Goal: Task Accomplishment & Management: Manage account settings

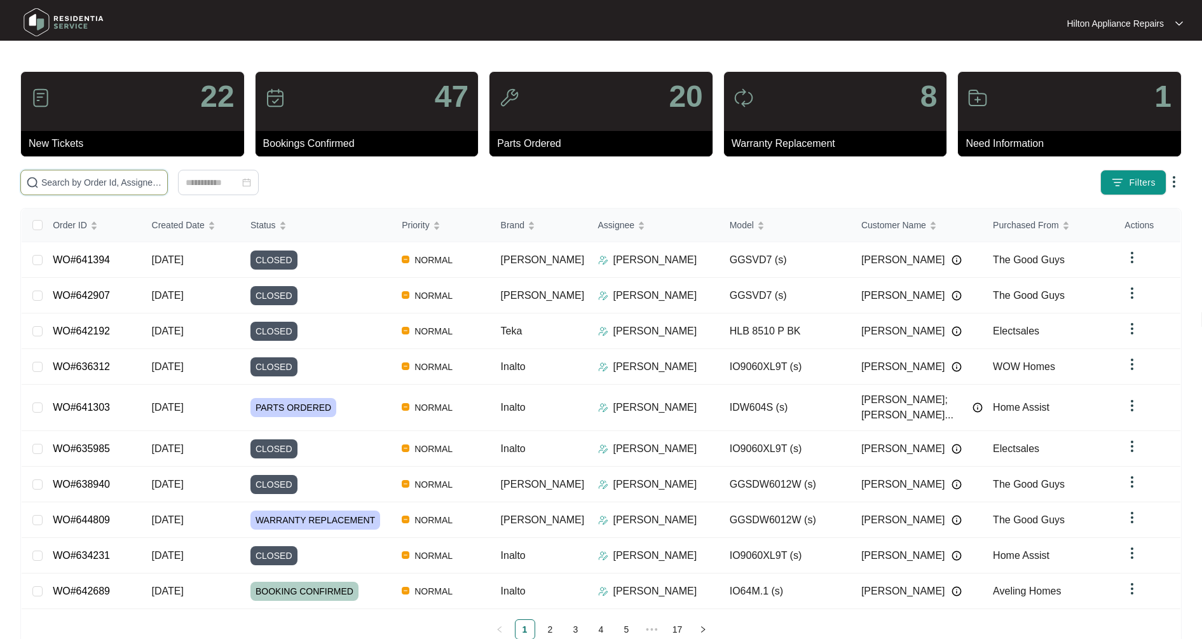
click at [103, 181] on input "text" at bounding box center [101, 182] width 121 height 14
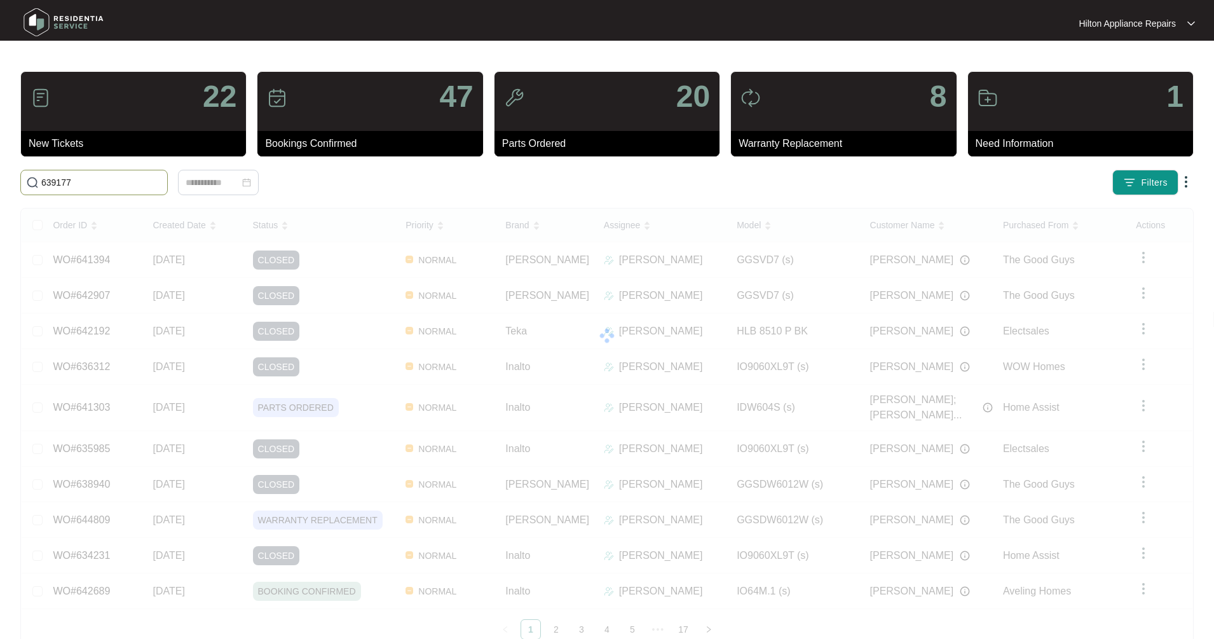
type input "639177"
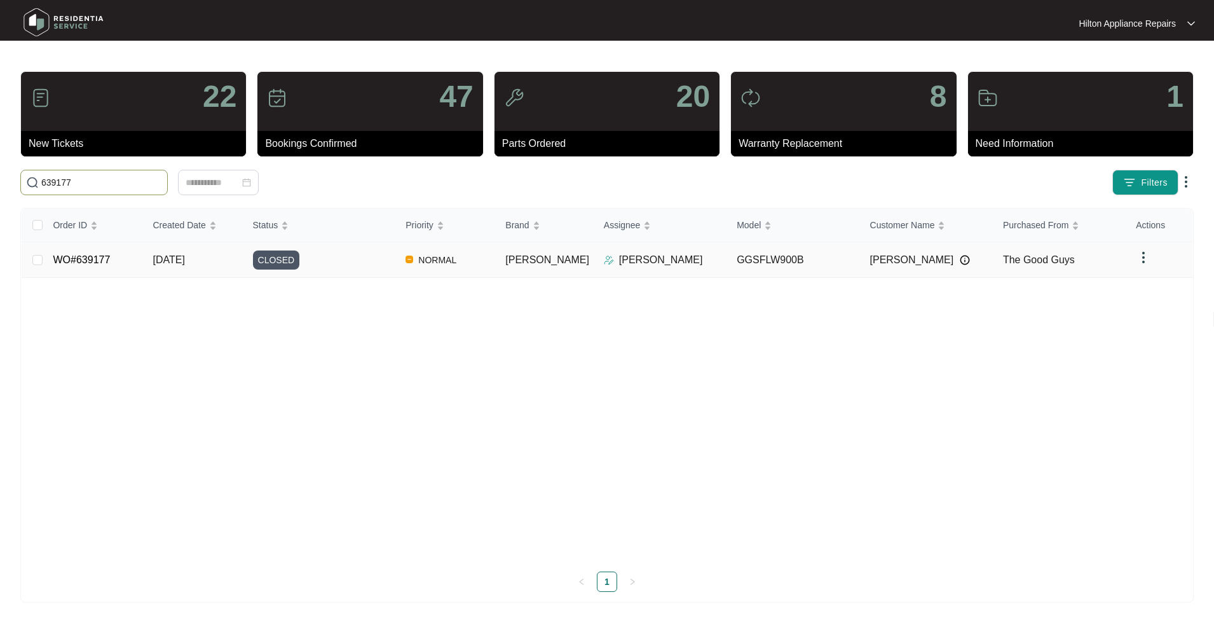
click at [109, 258] on link "WO#639177" at bounding box center [81, 259] width 57 height 11
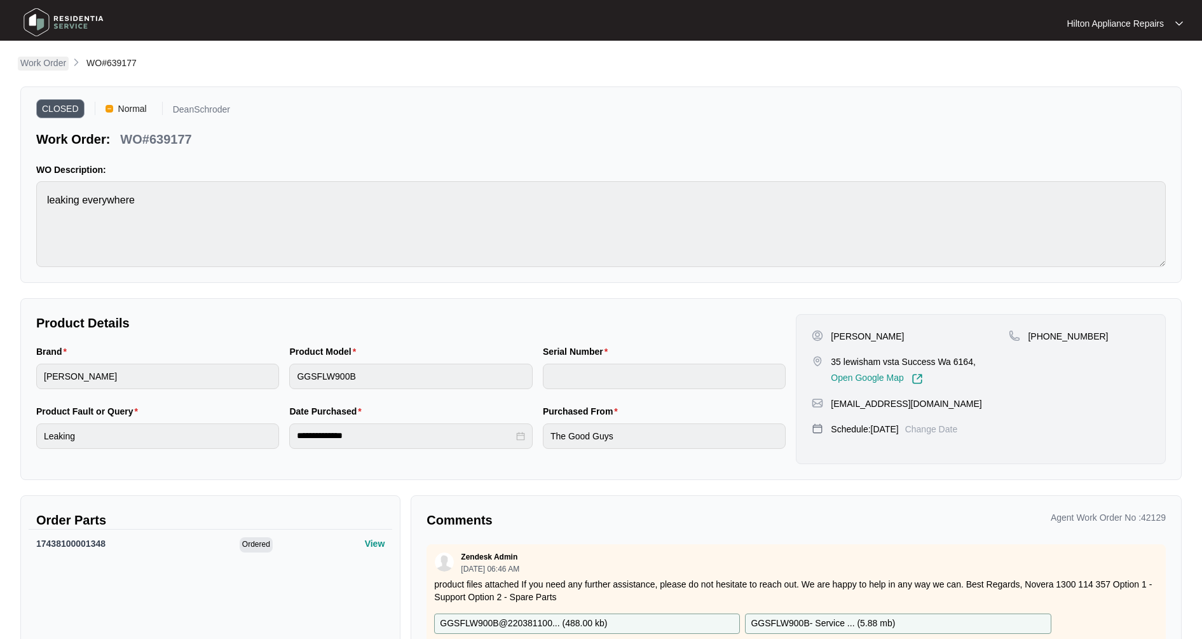
click at [65, 69] on p "Work Order" at bounding box center [43, 63] width 46 height 13
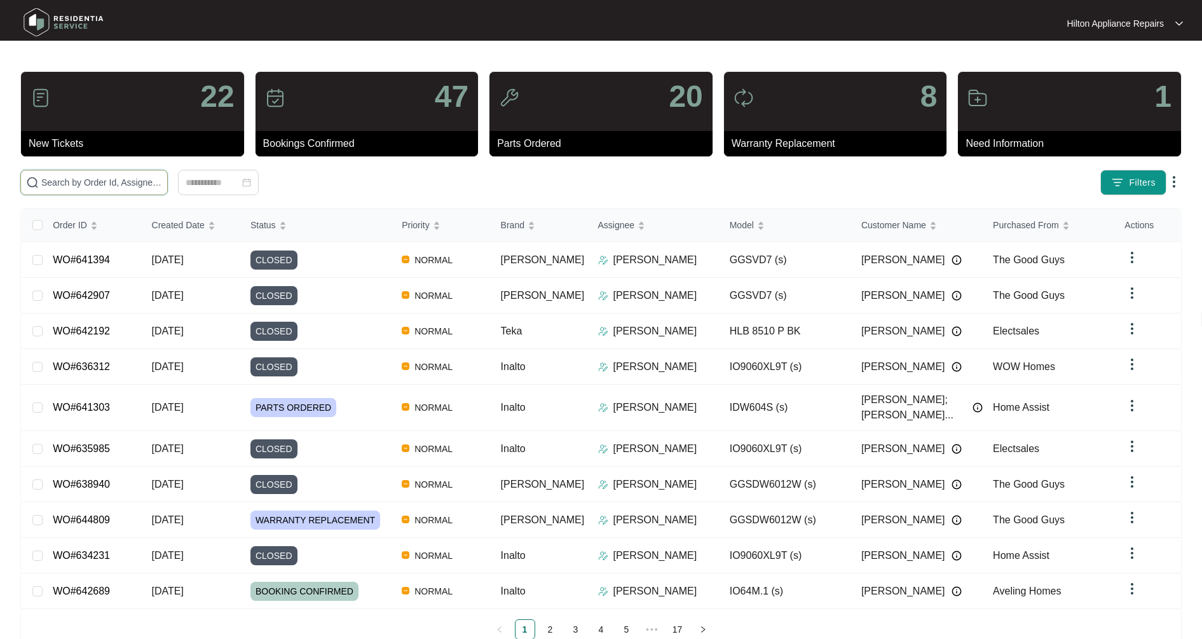
click at [103, 183] on input "text" at bounding box center [101, 182] width 121 height 14
type input "638230"
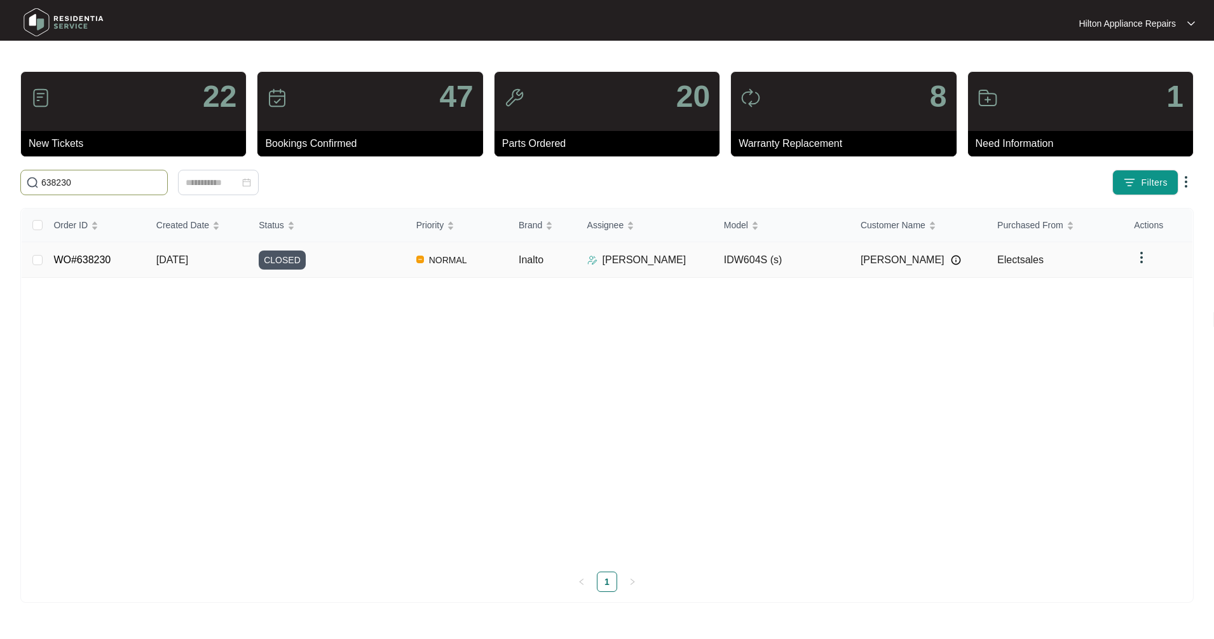
click at [184, 265] on span "[DATE]" at bounding box center [172, 259] width 32 height 11
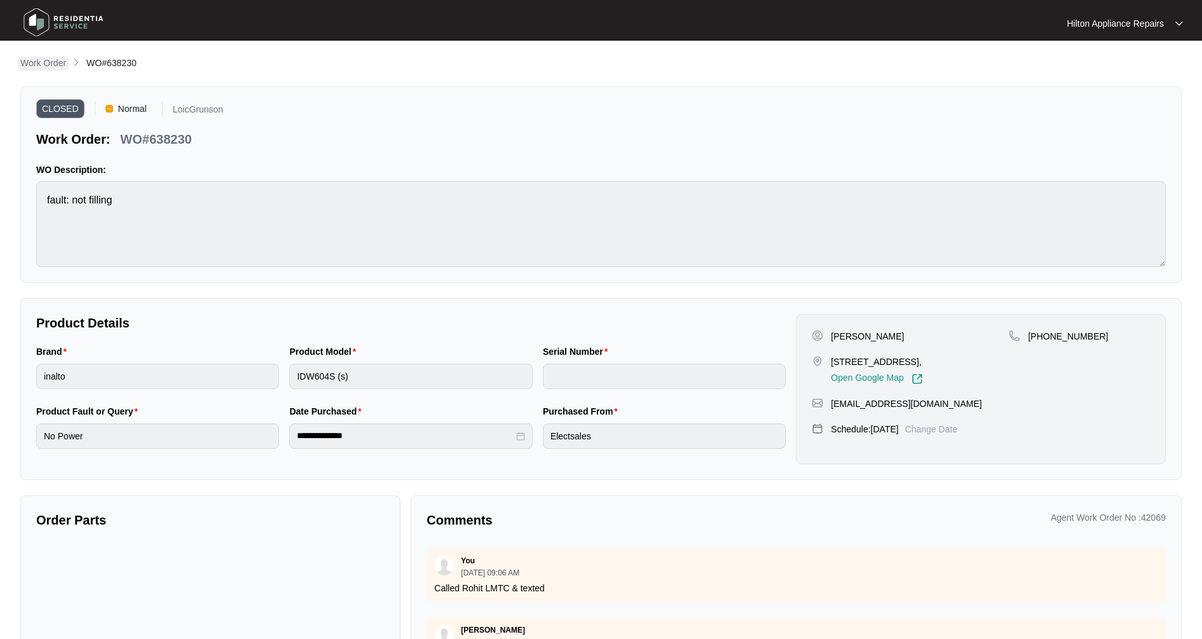
click at [48, 69] on p "Work Order" at bounding box center [43, 63] width 46 height 13
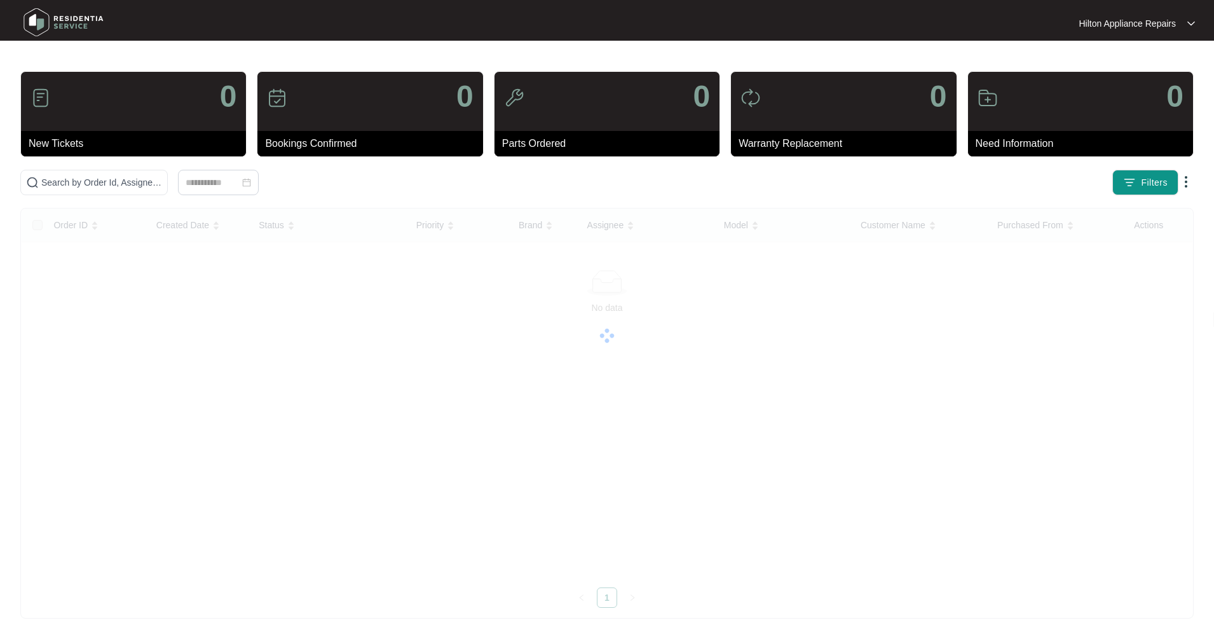
click at [43, 62] on main "0 New Tickets 0 Bookings Confirmed 0 Parts Ordered 0 Warranty Replacement 0 Nee…" at bounding box center [607, 319] width 1214 height 639
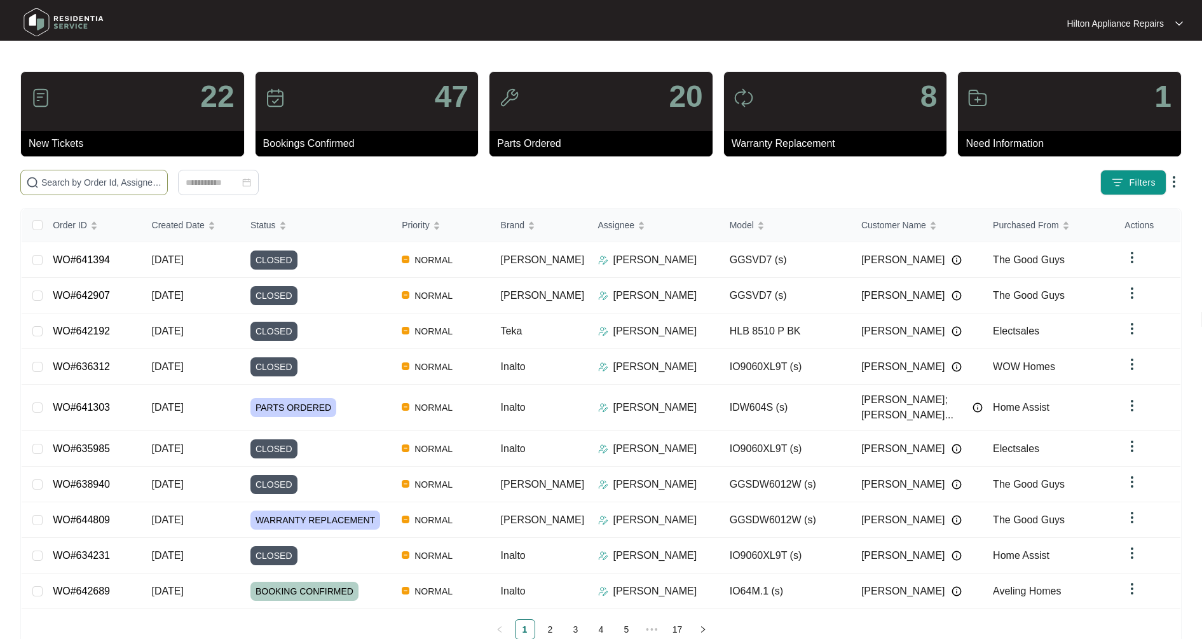
click at [60, 184] on input "text" at bounding box center [101, 182] width 121 height 14
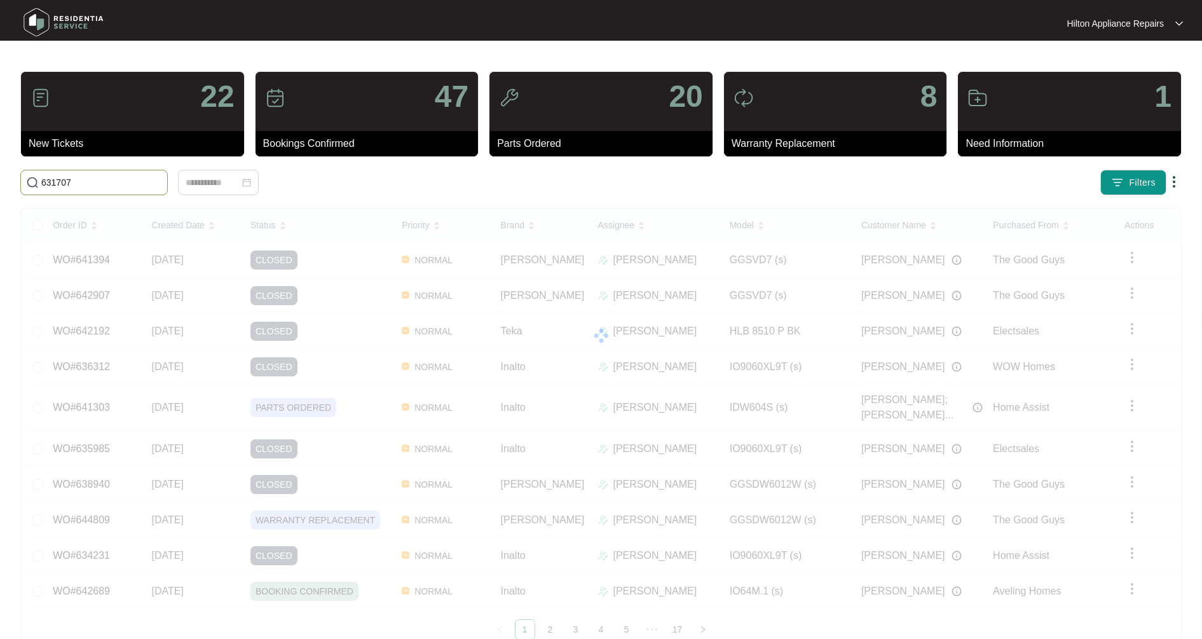
type input "631707"
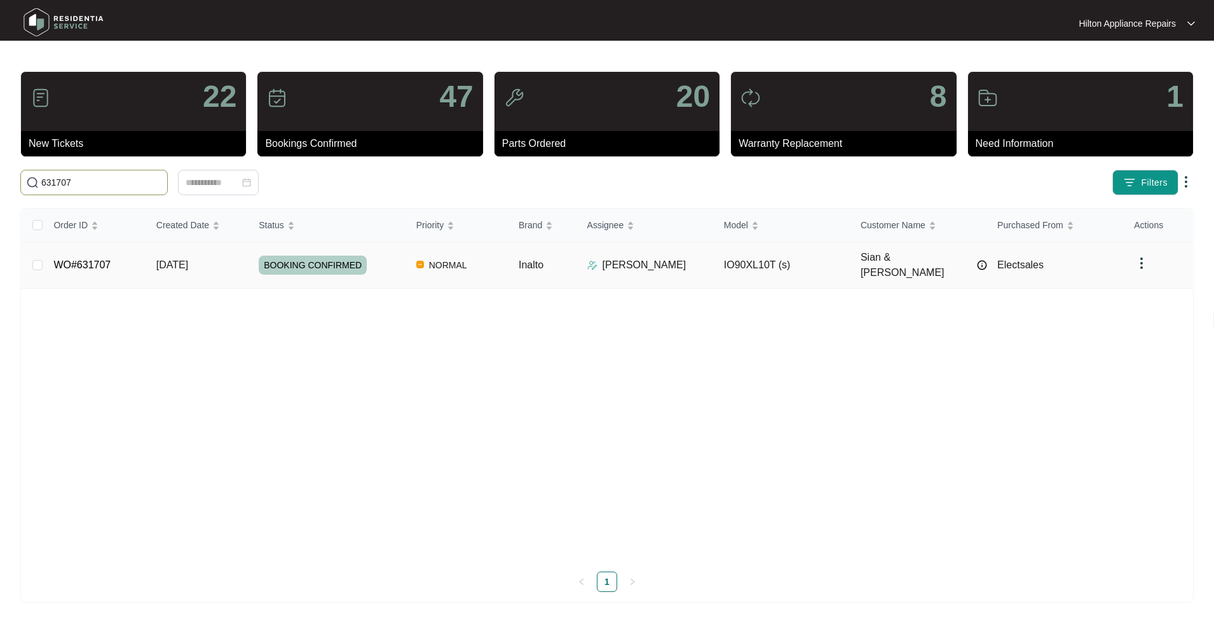
click at [99, 263] on link "WO#631707" at bounding box center [81, 264] width 57 height 11
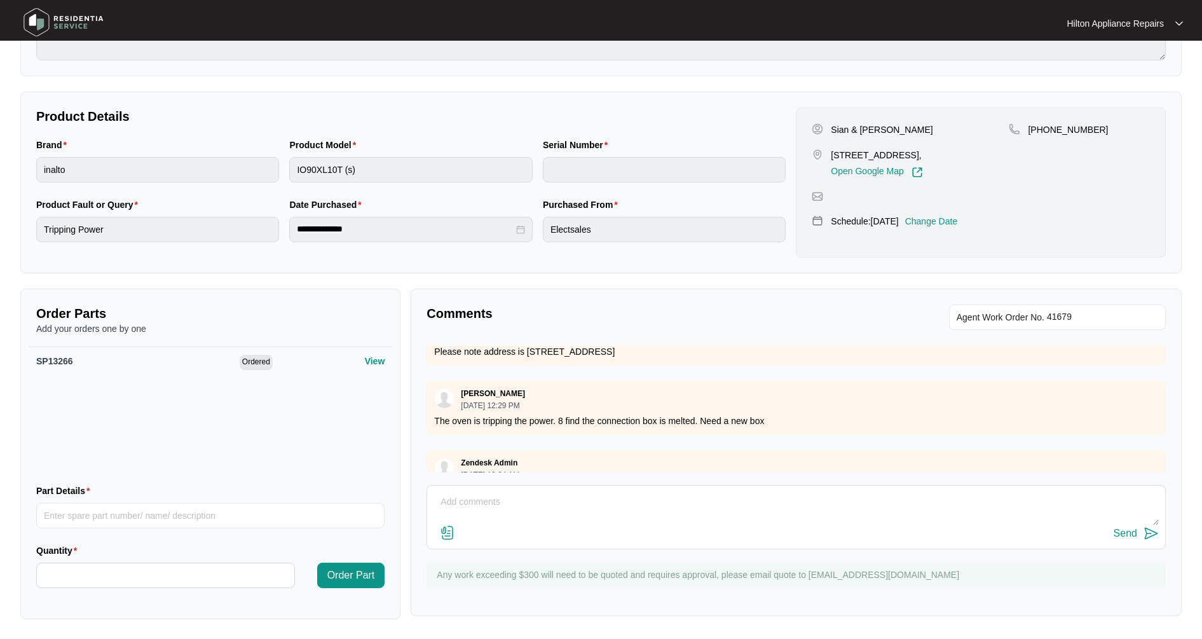
scroll to position [533, 0]
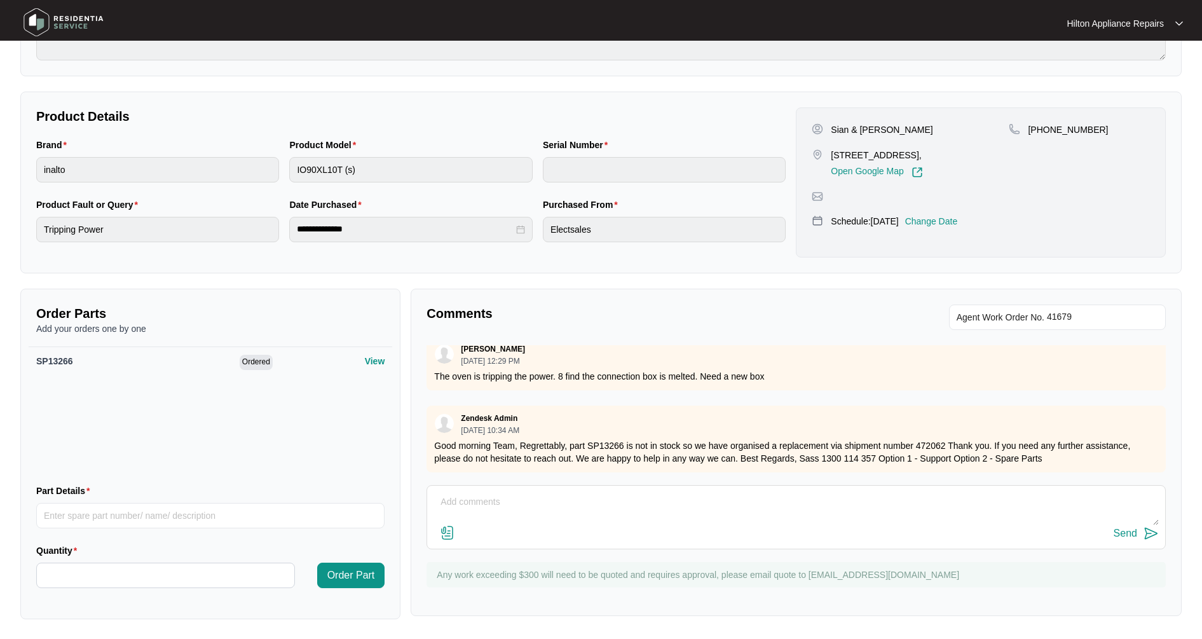
click at [473, 503] on textarea at bounding box center [796, 508] width 725 height 33
click at [570, 503] on textarea "Installed replacement oven" at bounding box center [796, 508] width 725 height 33
click at [440, 502] on textarea "Installed replacement oven" at bounding box center [796, 508] width 725 height 33
click at [636, 504] on textarea "Attended [DATE] & installed replacement oven" at bounding box center [796, 508] width 725 height 33
click at [654, 499] on textarea "Attended [DATE] & installed replacement oven $479" at bounding box center [796, 508] width 725 height 33
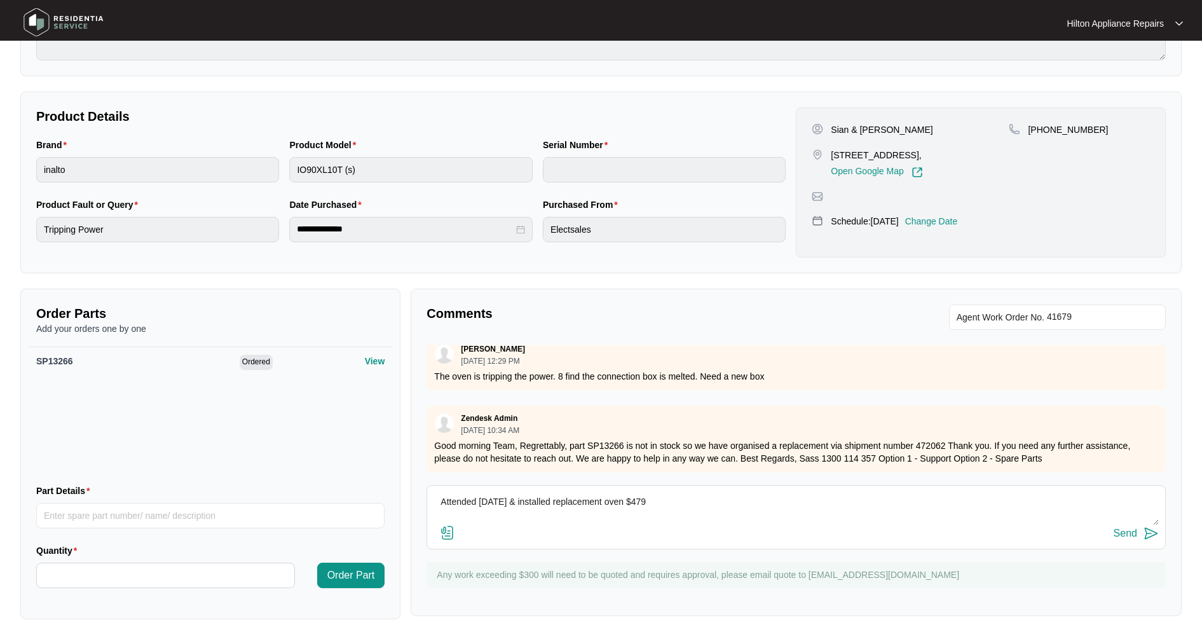
drag, startPoint x: 620, startPoint y: 503, endPoint x: 637, endPoint y: 494, distance: 19.3
click at [621, 503] on textarea "Attended [DATE] & installed replacement oven $479" at bounding box center [796, 508] width 725 height 33
drag, startPoint x: 644, startPoint y: 504, endPoint x: 625, endPoint y: 498, distance: 19.9
click at [625, 498] on textarea "Attended [DATE] & installed replacement oven $479" at bounding box center [796, 508] width 725 height 33
type textarea "Attended [DATE] & installed replacement oven"
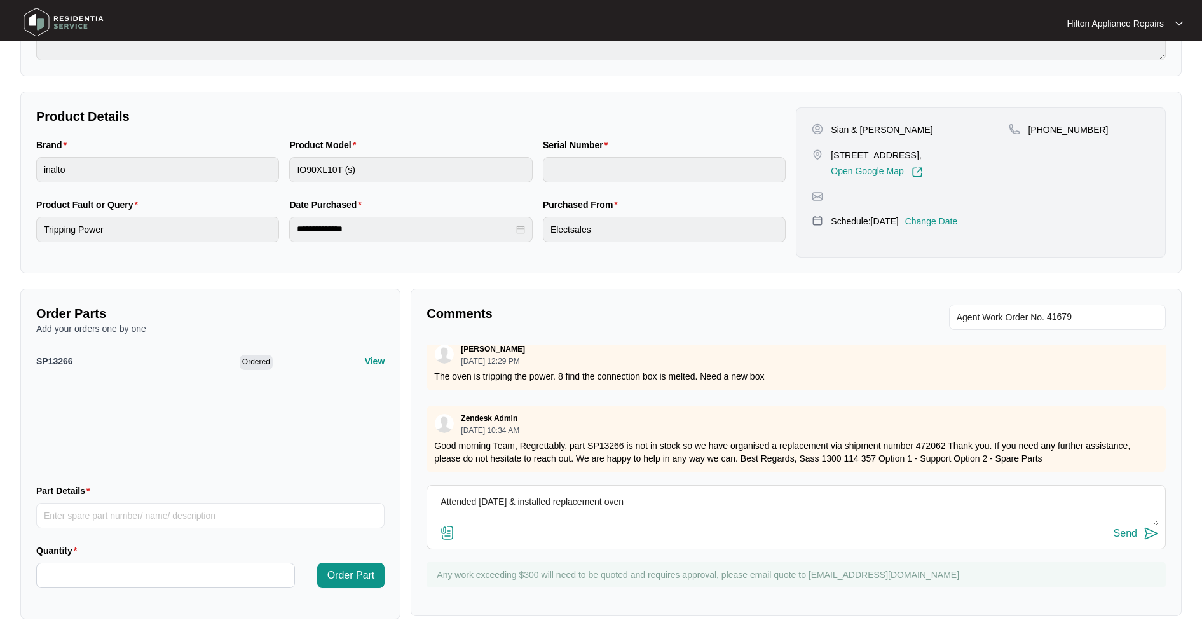
click at [1134, 539] on div "Send" at bounding box center [1126, 533] width 24 height 11
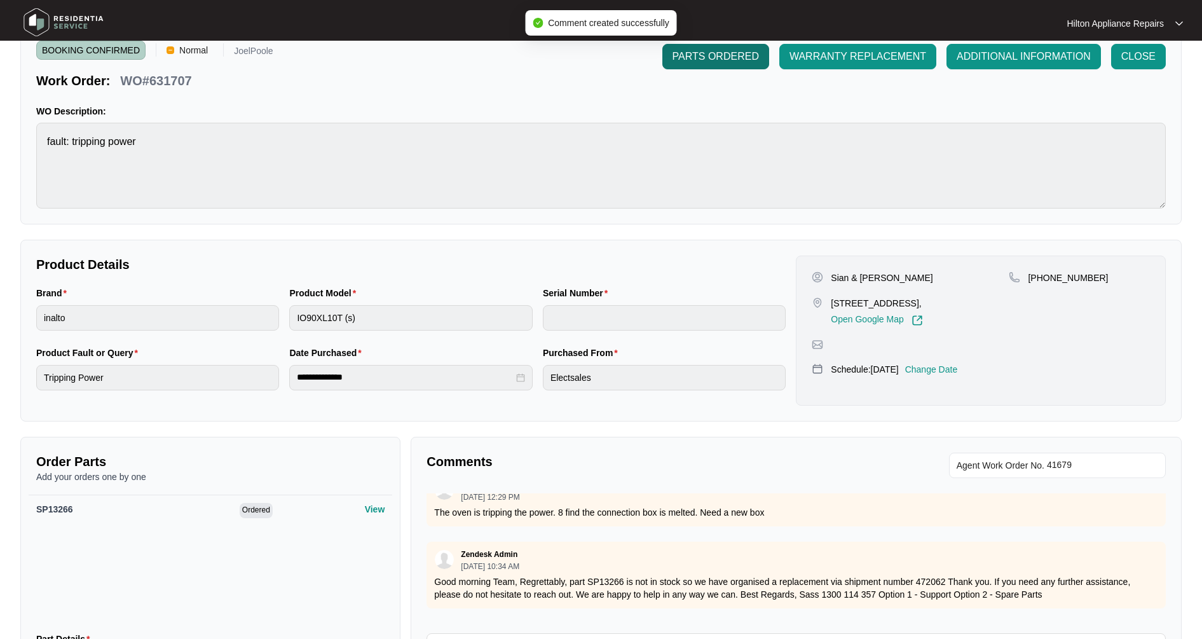
scroll to position [0, 0]
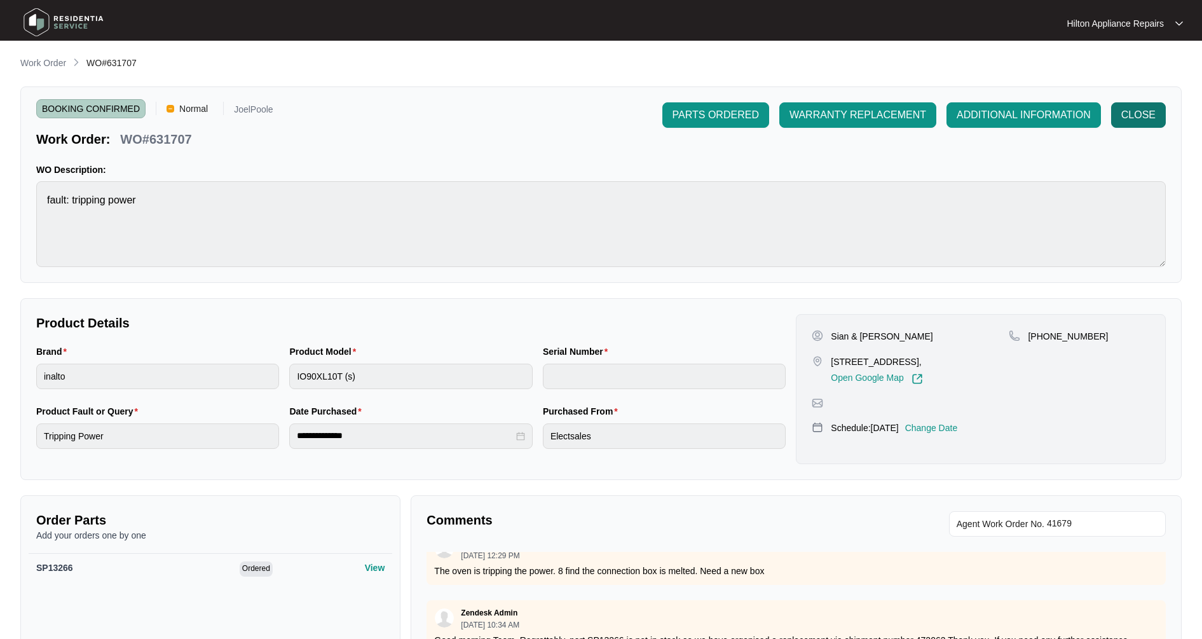
click at [1165, 107] on button "CLOSE" at bounding box center [1138, 114] width 55 height 25
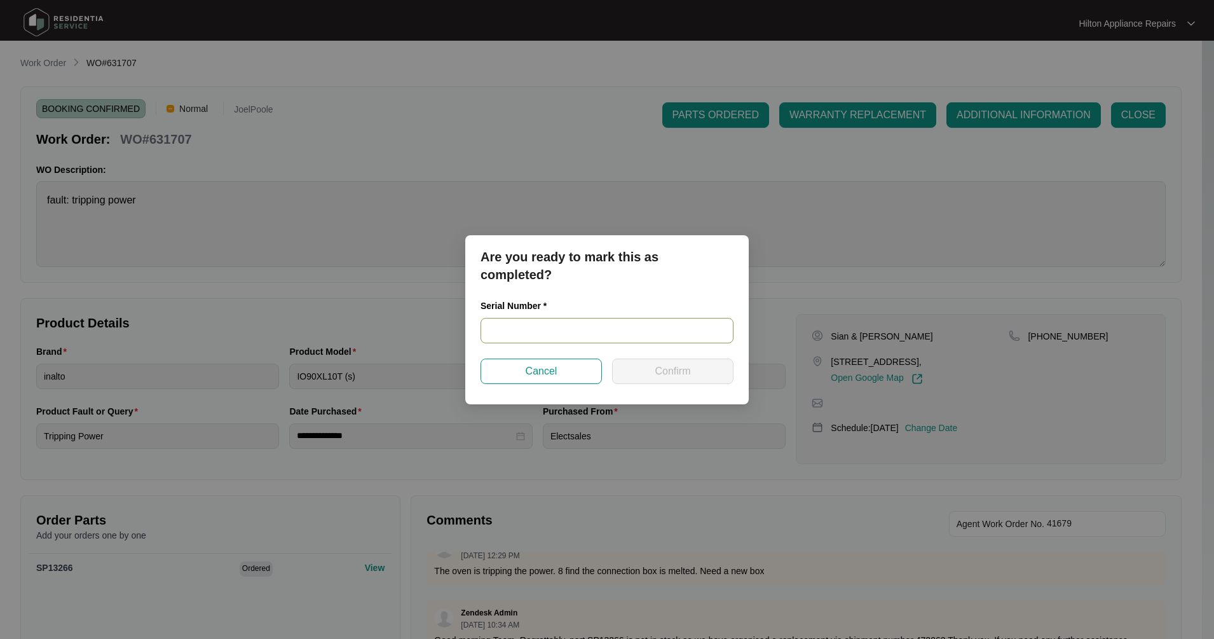
click at [521, 322] on input "text" at bounding box center [607, 330] width 253 height 25
paste input "24250490"
type input "24250490"
click at [663, 368] on span "Confirm" at bounding box center [673, 371] width 36 height 15
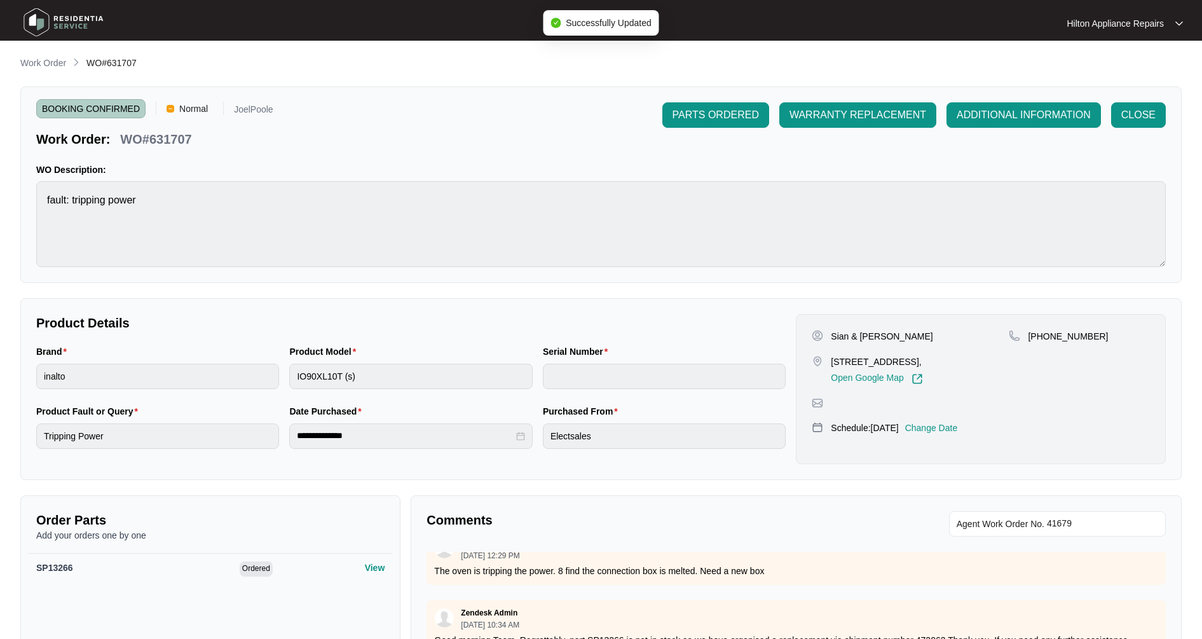
type input "24250490"
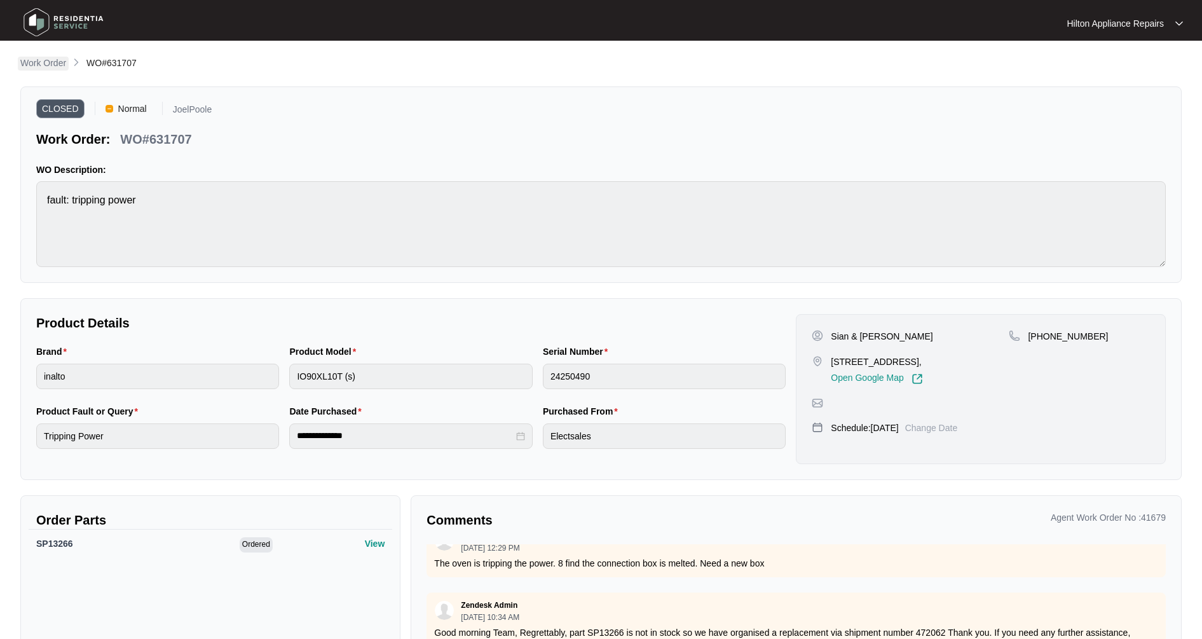
click at [59, 65] on p "Work Order" at bounding box center [43, 63] width 46 height 13
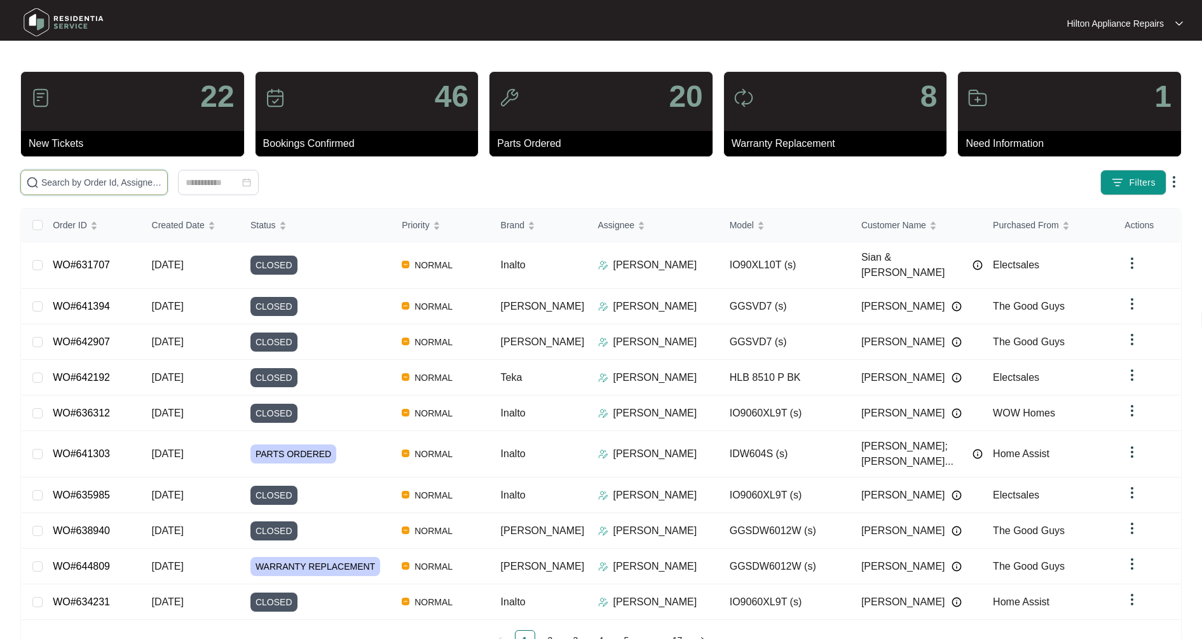
click at [62, 188] on input "text" at bounding box center [101, 182] width 121 height 14
click at [49, 182] on input "text" at bounding box center [101, 182] width 121 height 14
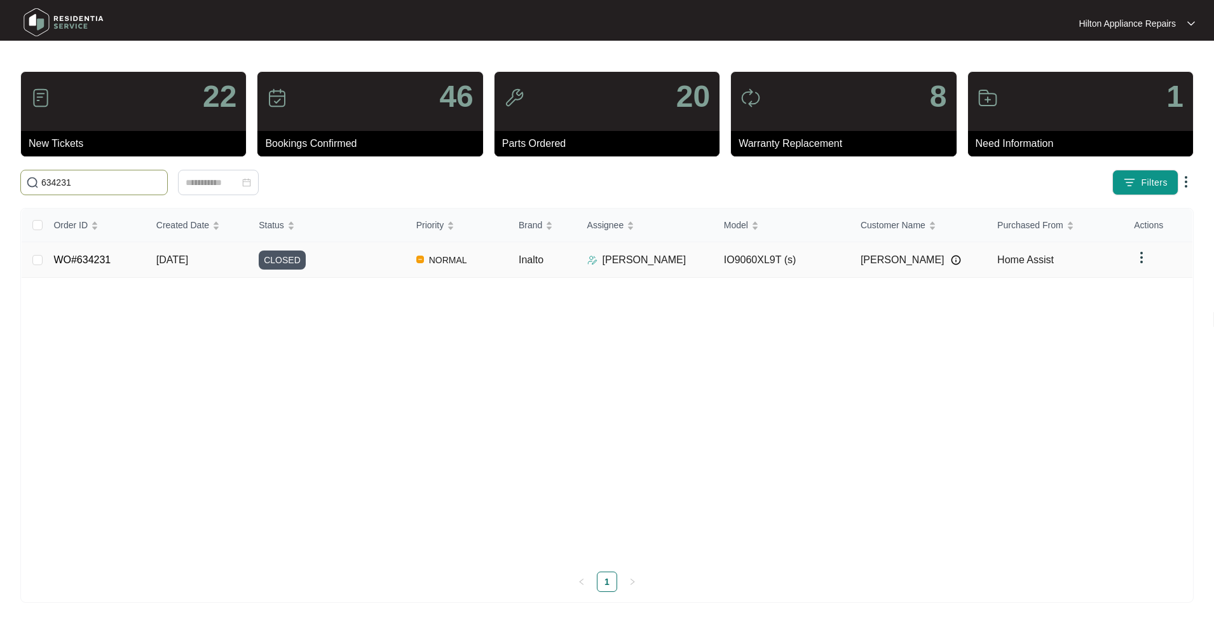
type input "634231"
click at [118, 265] on td "WO#634231" at bounding box center [94, 260] width 102 height 36
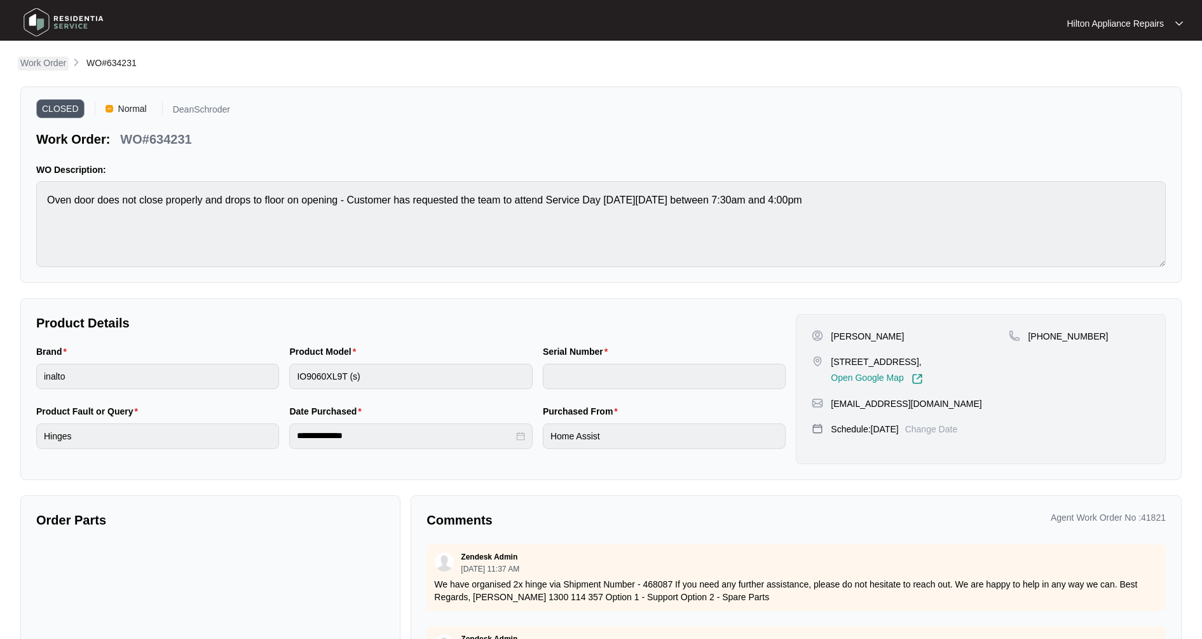
click at [45, 63] on p "Work Order" at bounding box center [43, 63] width 46 height 13
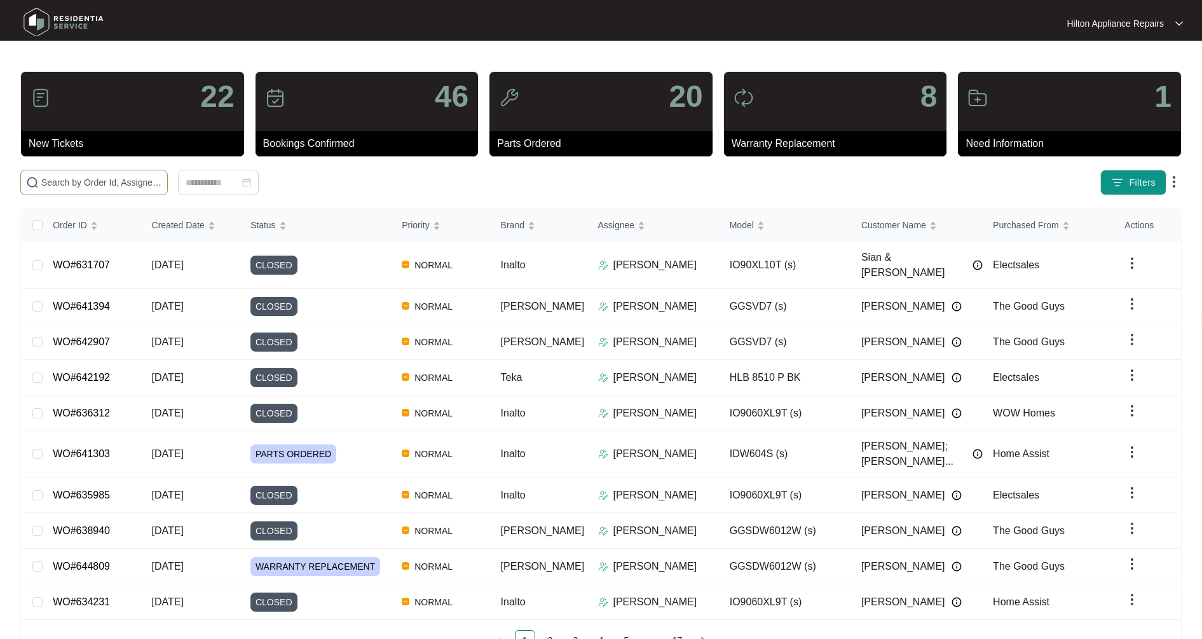
click at [57, 182] on input "text" at bounding box center [101, 182] width 121 height 14
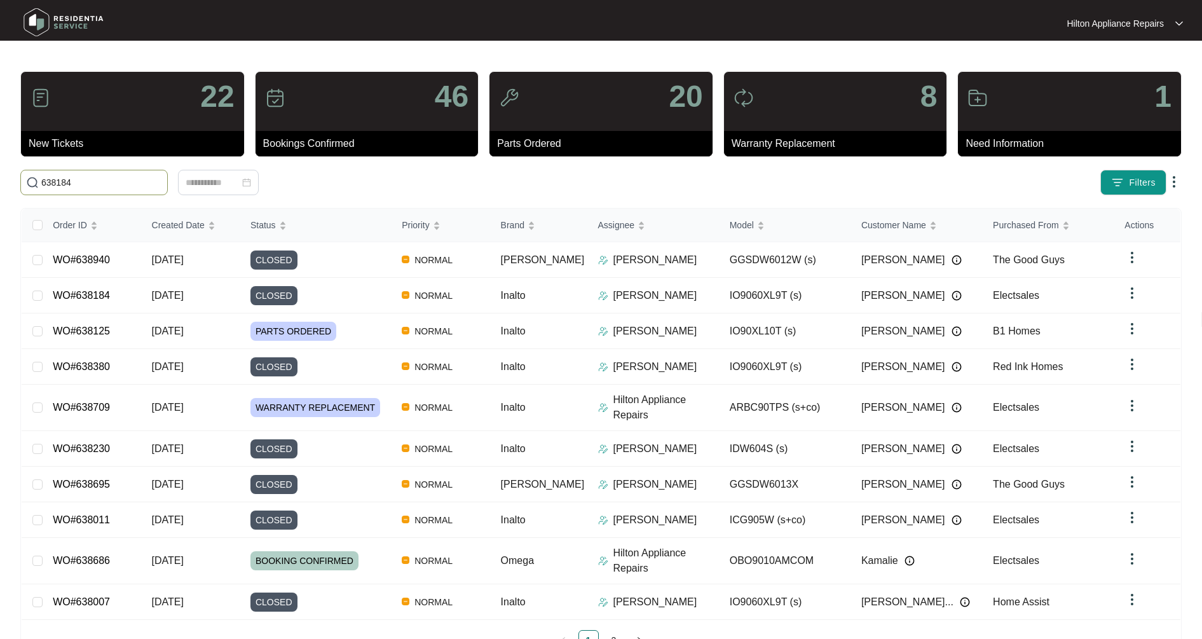
type input "638184"
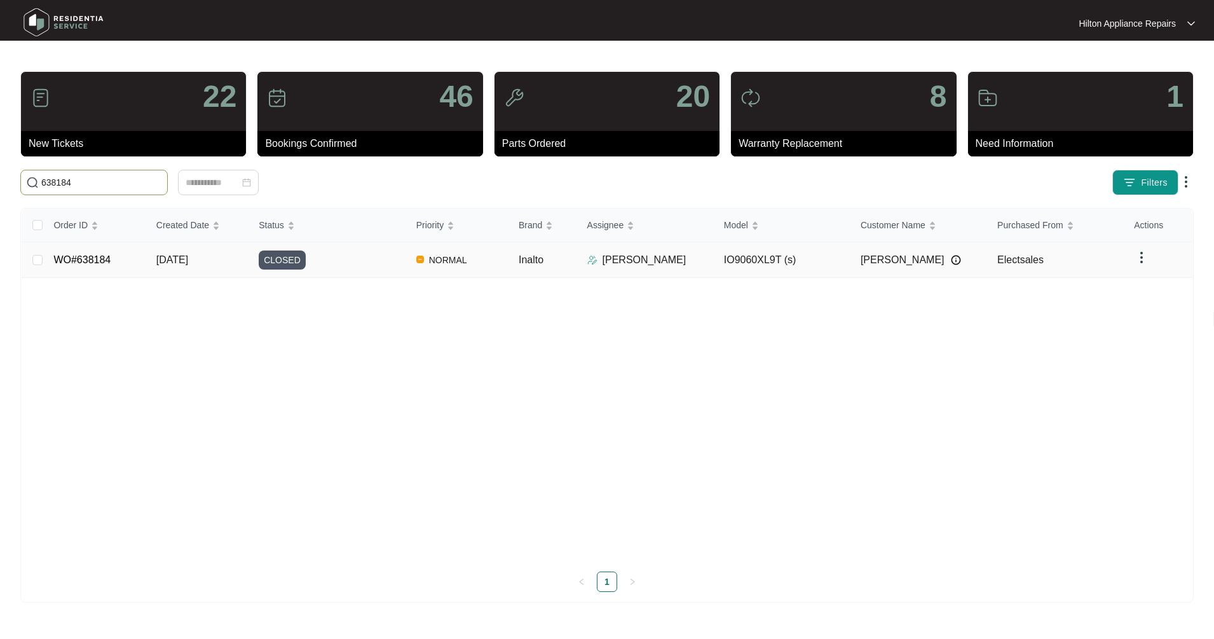
click at [120, 252] on td "WO#638184" at bounding box center [94, 260] width 102 height 36
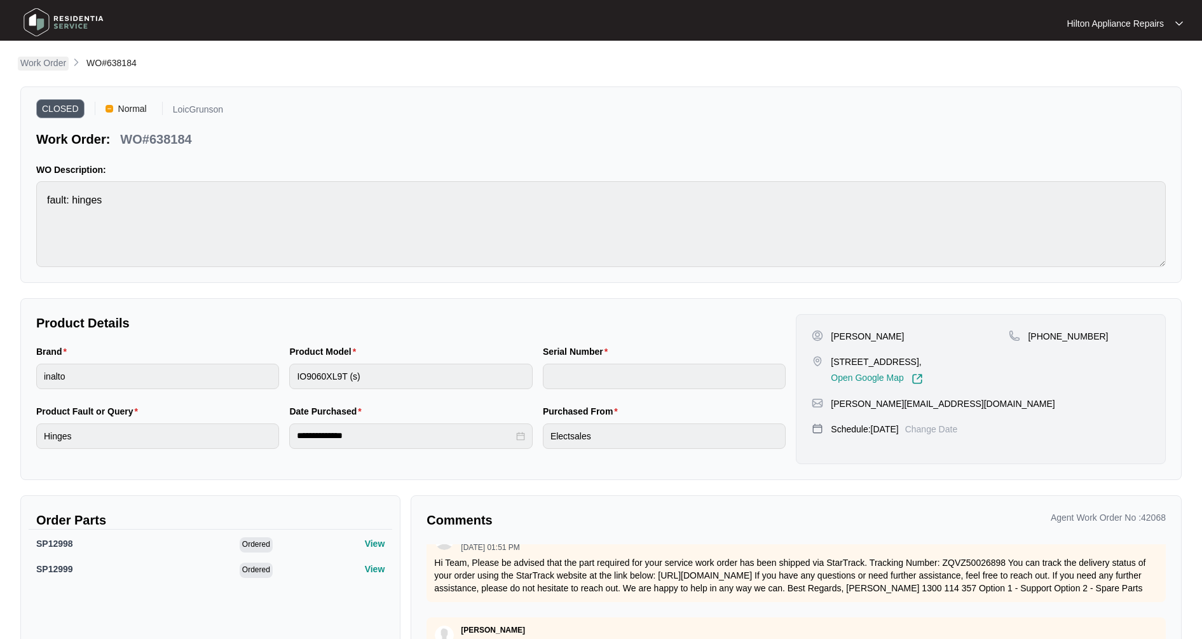
click at [50, 66] on p "Work Order" at bounding box center [43, 63] width 46 height 13
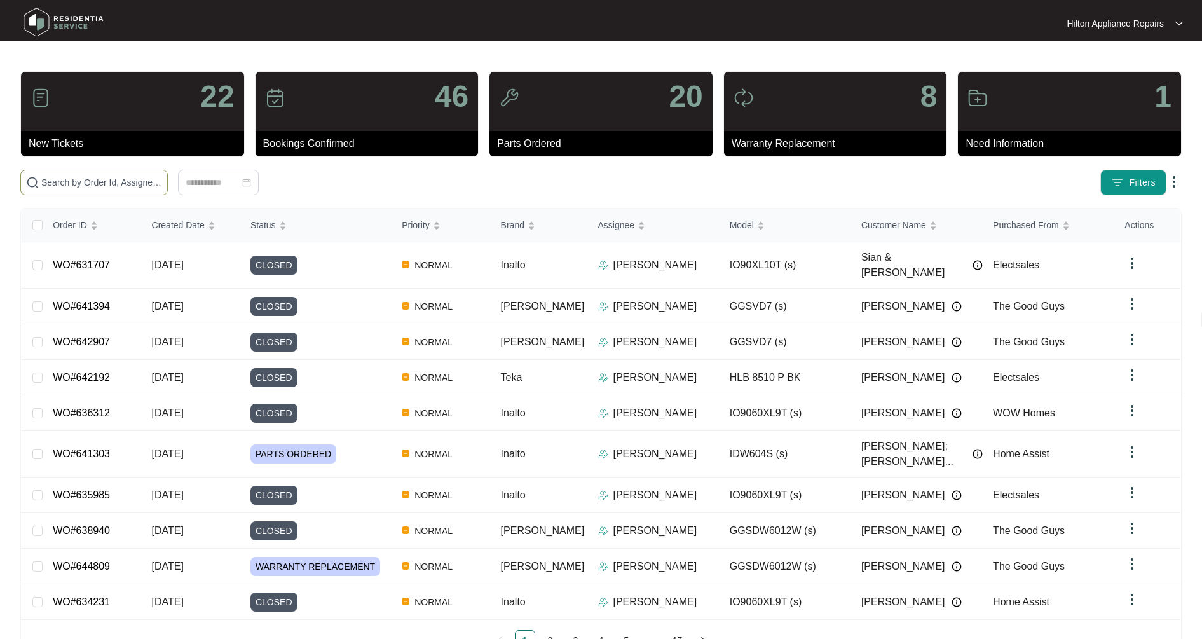
click at [90, 182] on input "text" at bounding box center [101, 182] width 121 height 14
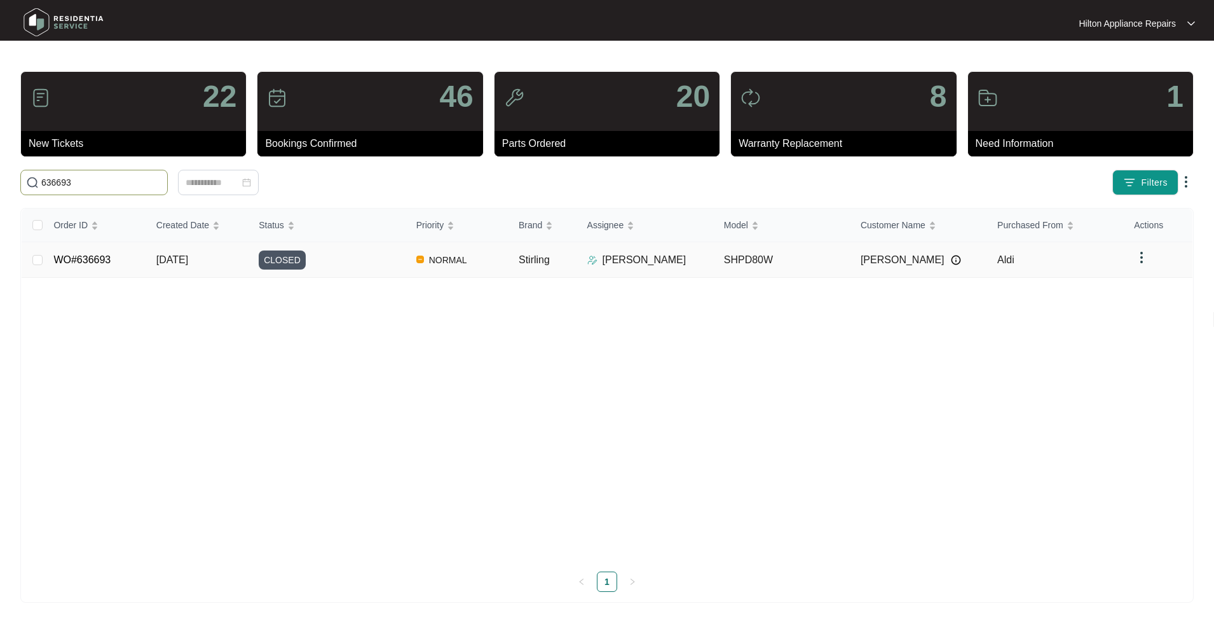
type input "636693"
click at [111, 266] on td "WO#636693" at bounding box center [94, 260] width 102 height 36
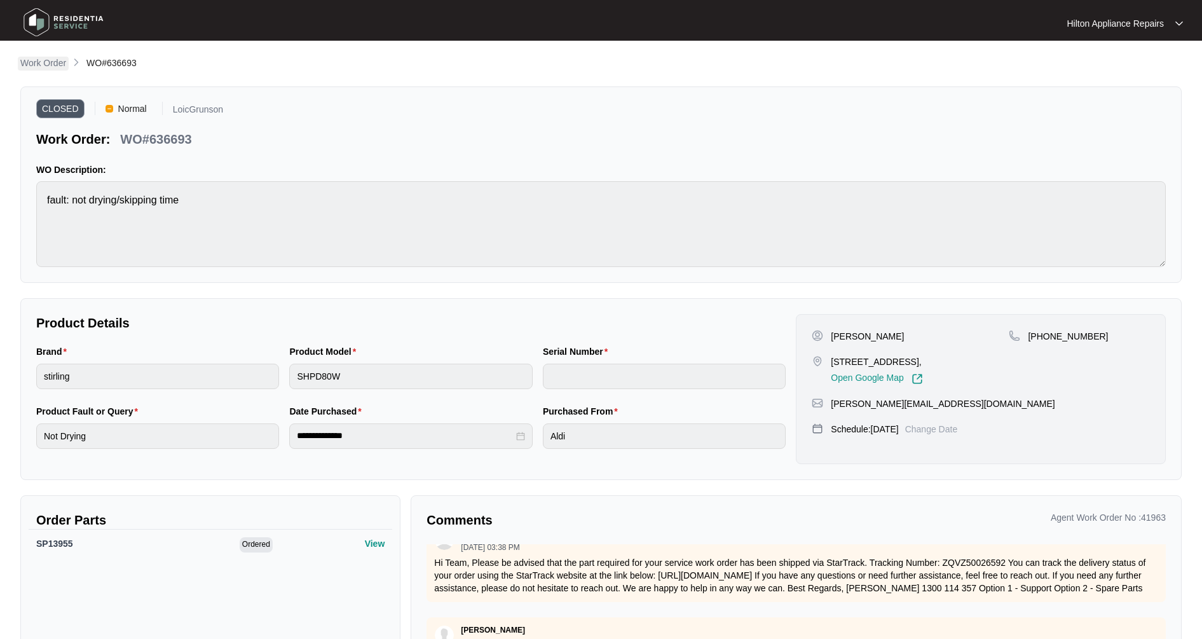
click at [49, 67] on p "Work Order" at bounding box center [43, 63] width 46 height 13
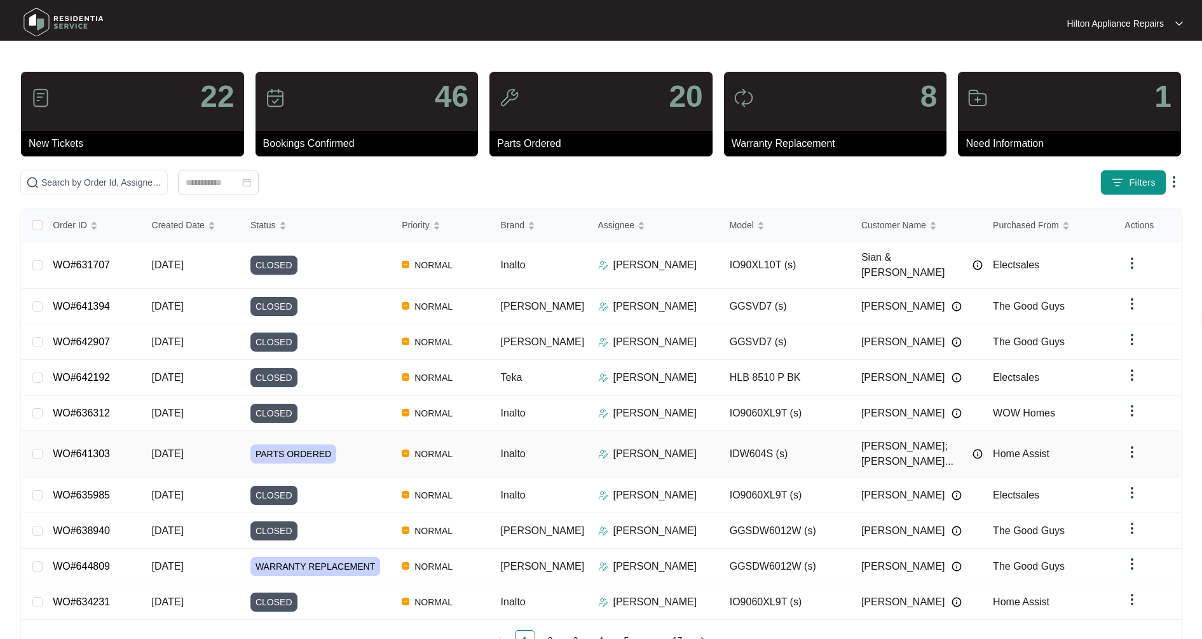
click at [406, 437] on td "NORMAL" at bounding box center [441, 454] width 99 height 46
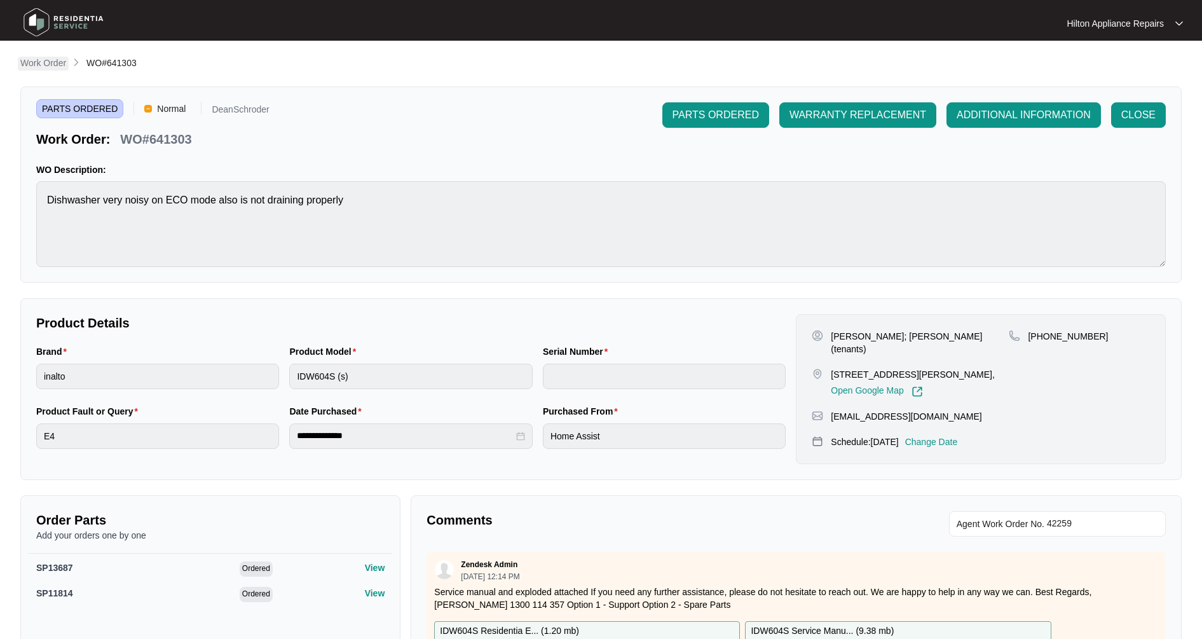
click at [50, 66] on p "Work Order" at bounding box center [43, 63] width 46 height 13
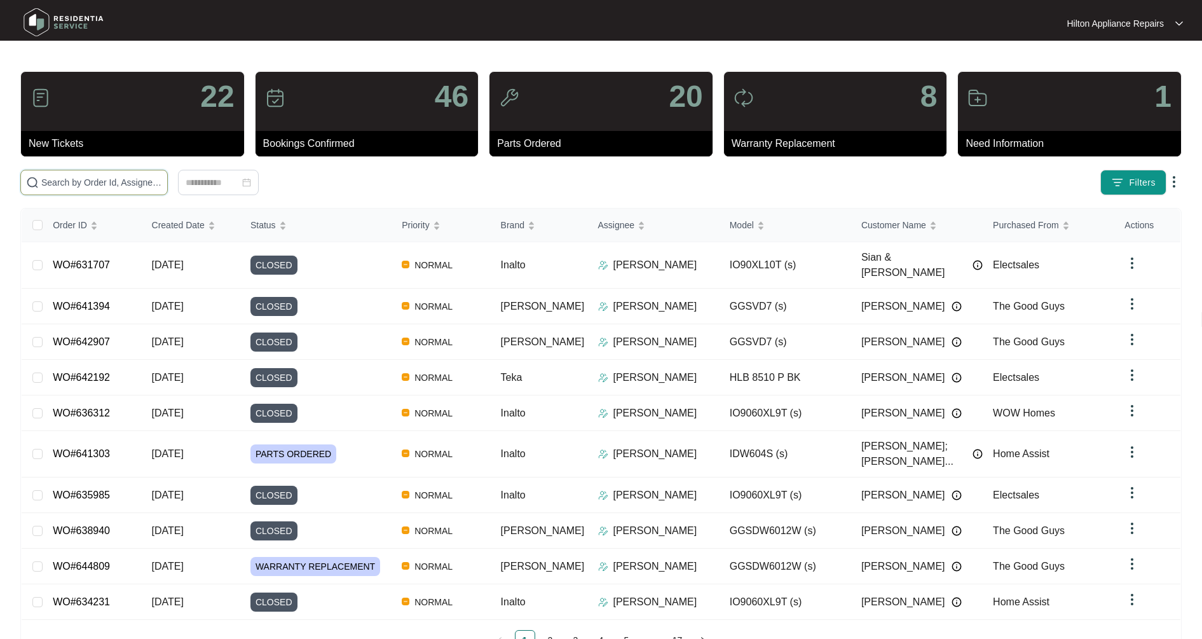
click at [67, 182] on input "text" at bounding box center [101, 182] width 121 height 14
click at [64, 183] on input "text" at bounding box center [101, 182] width 121 height 14
type input "637891"
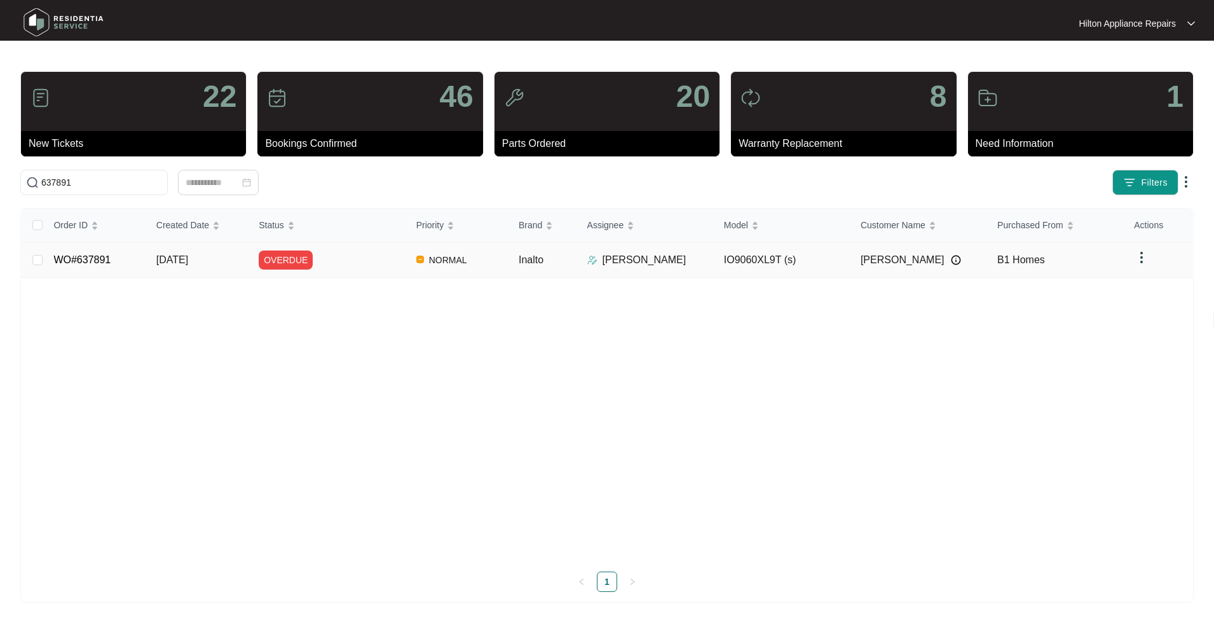
click at [107, 268] on td "WO#637891" at bounding box center [94, 260] width 102 height 36
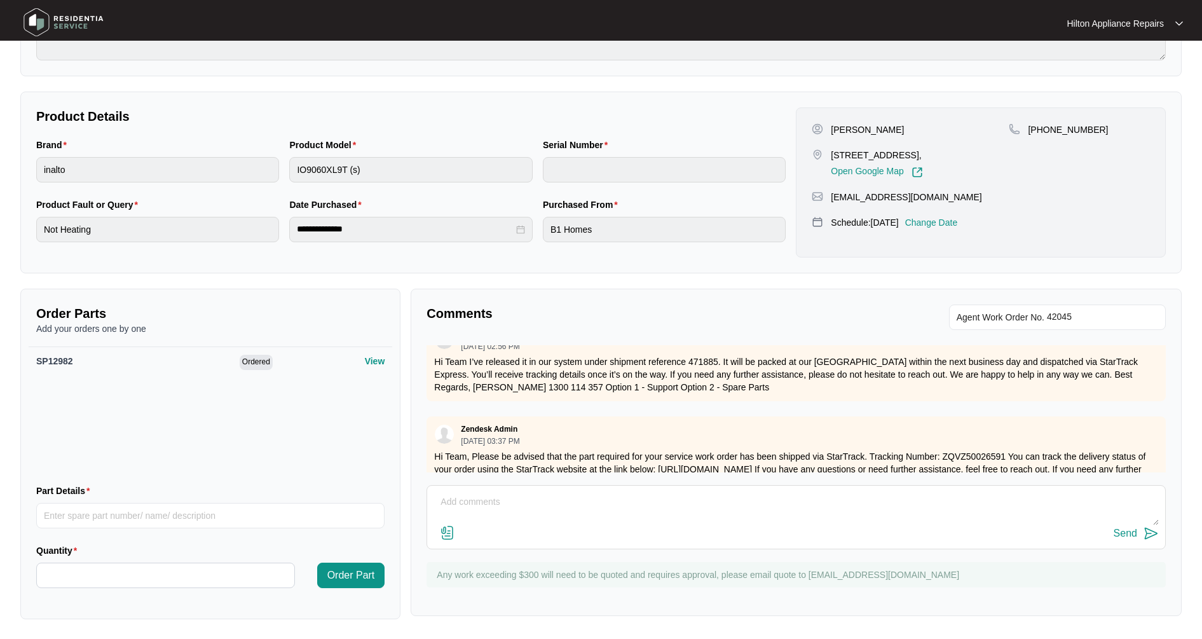
scroll to position [402, 0]
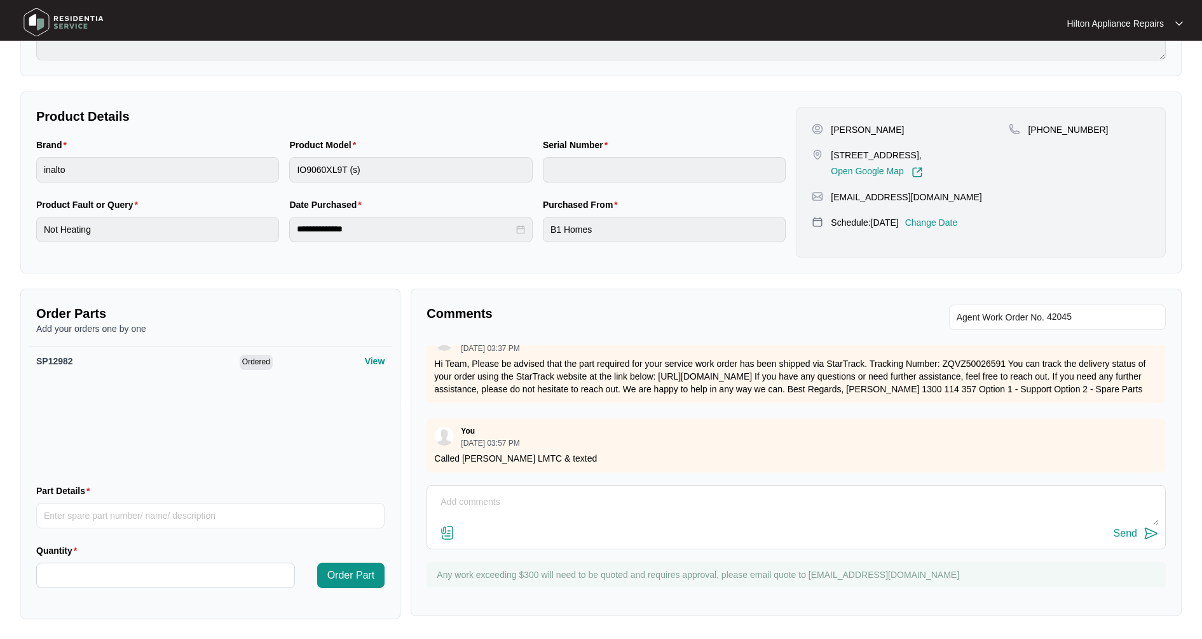
click at [491, 506] on textarea at bounding box center [796, 508] width 725 height 33
type textarea "Clock board replaced, tested unit, all operational"
click at [1120, 539] on div "Send" at bounding box center [1126, 533] width 24 height 11
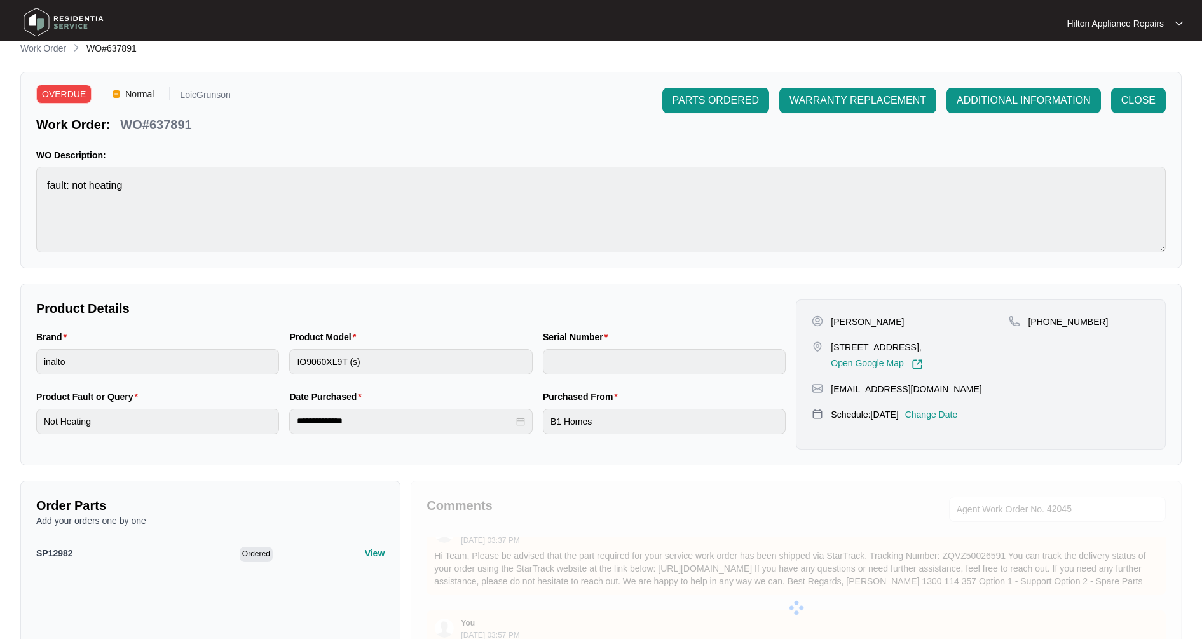
scroll to position [0, 0]
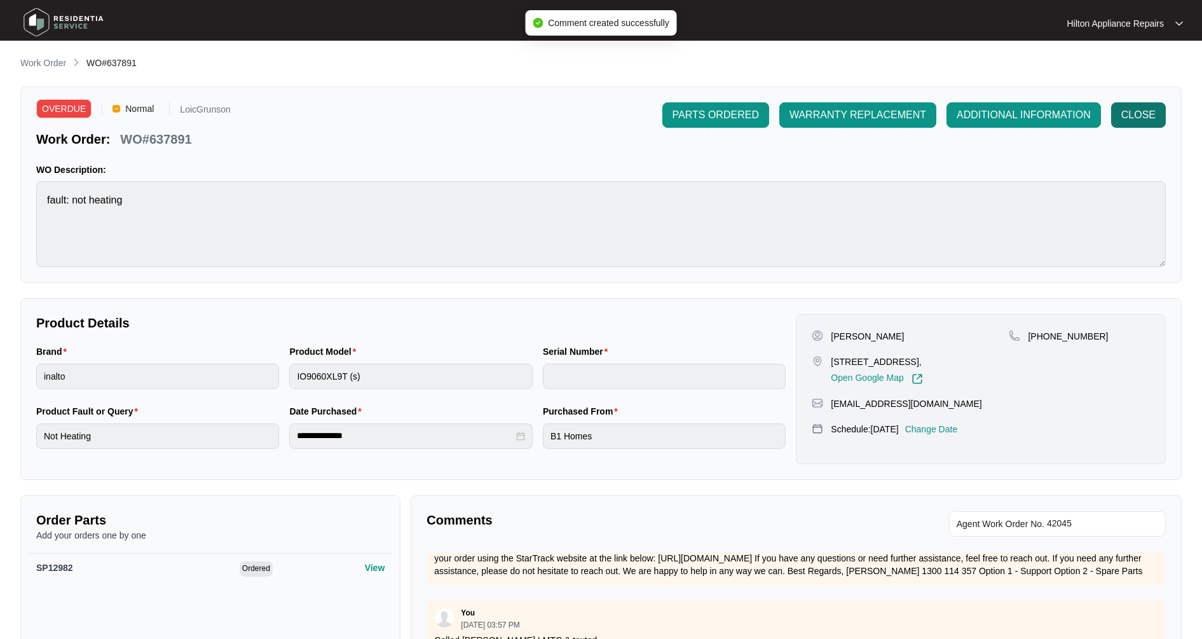
click at [1146, 118] on span "CLOSE" at bounding box center [1139, 114] width 34 height 15
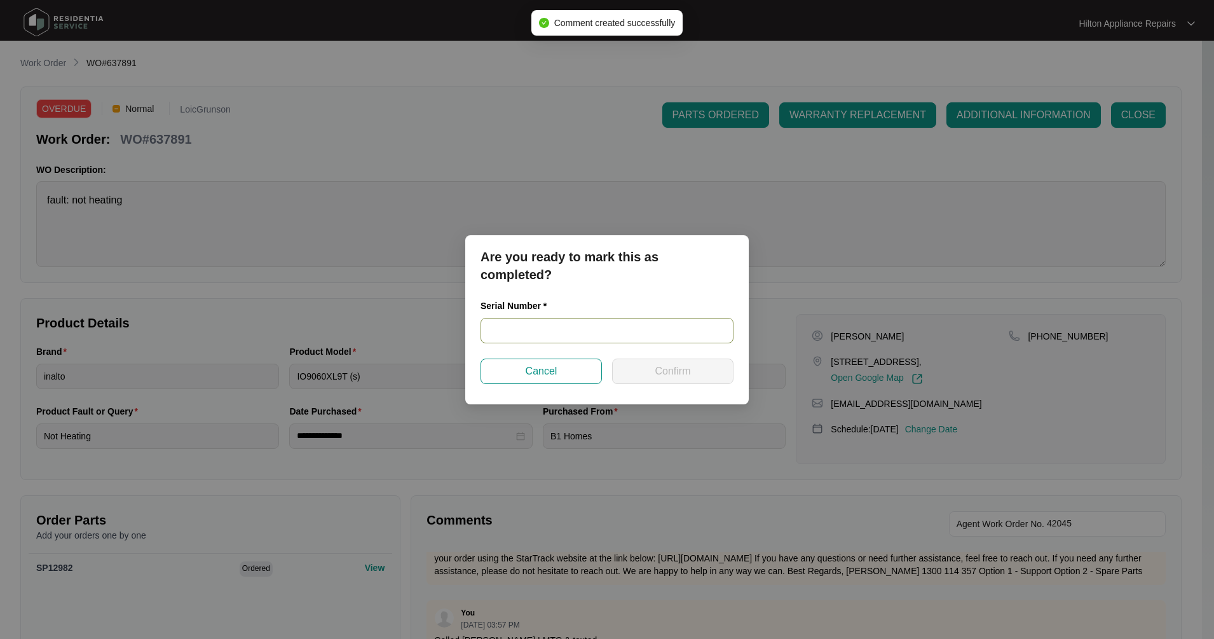
click at [564, 323] on input "text" at bounding box center [607, 330] width 253 height 25
paste input "V0000556182204000468"
type input "V0000556182204000468"
click at [663, 375] on span "Confirm" at bounding box center [673, 371] width 36 height 15
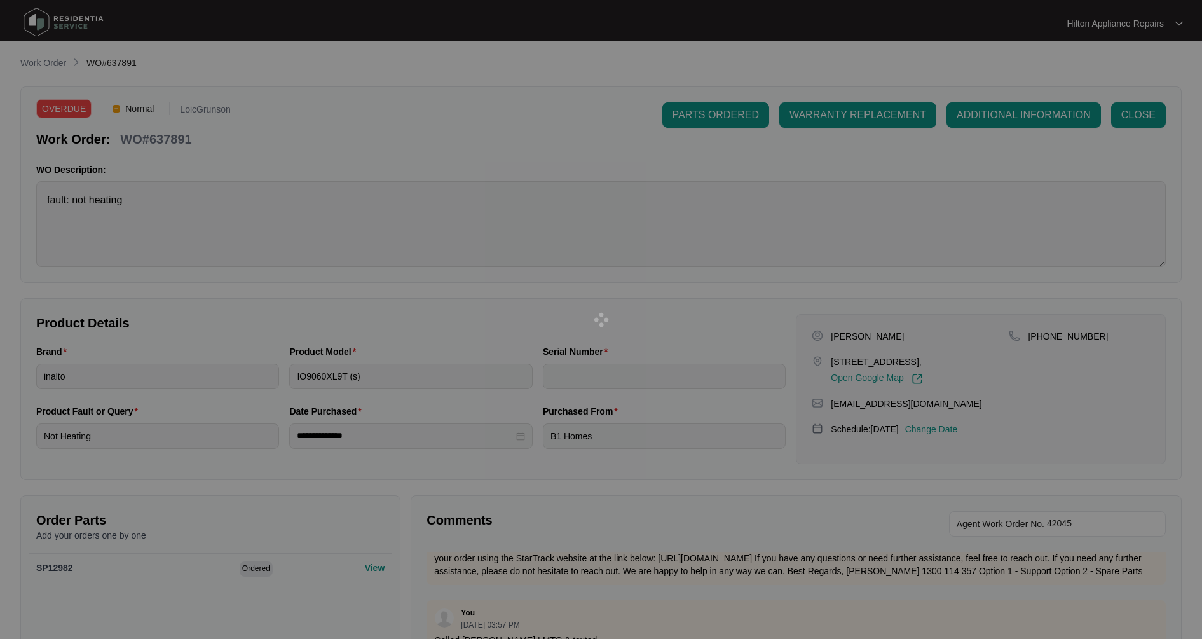
type input "V0000556182204000468"
